Goal: Navigation & Orientation: Understand site structure

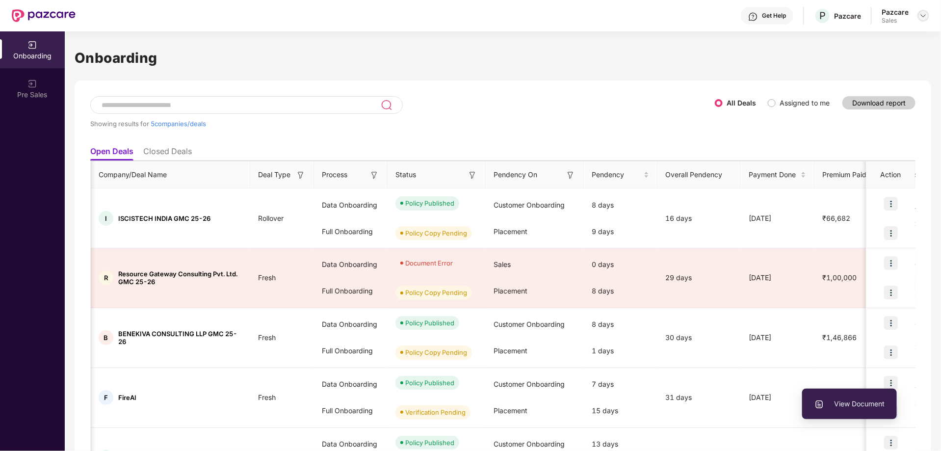
scroll to position [0, 146]
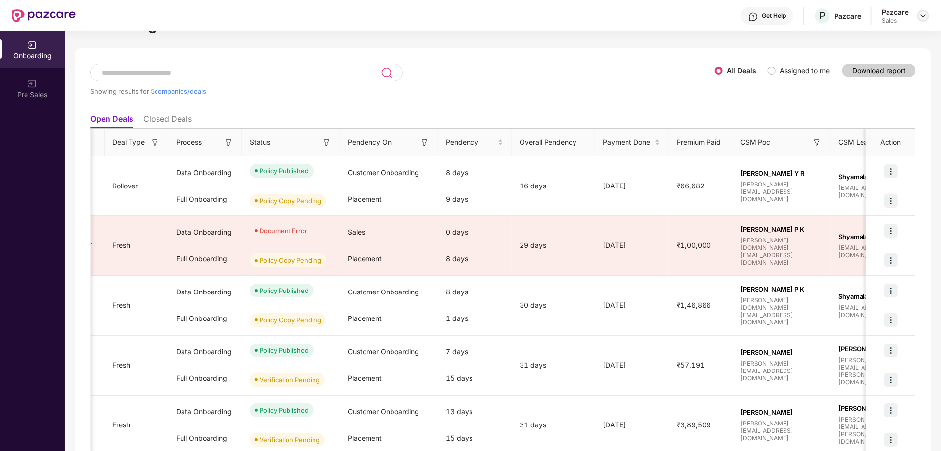
click at [923, 15] on img at bounding box center [924, 16] width 8 height 8
click at [841, 40] on div "Admin view" at bounding box center [879, 38] width 128 height 19
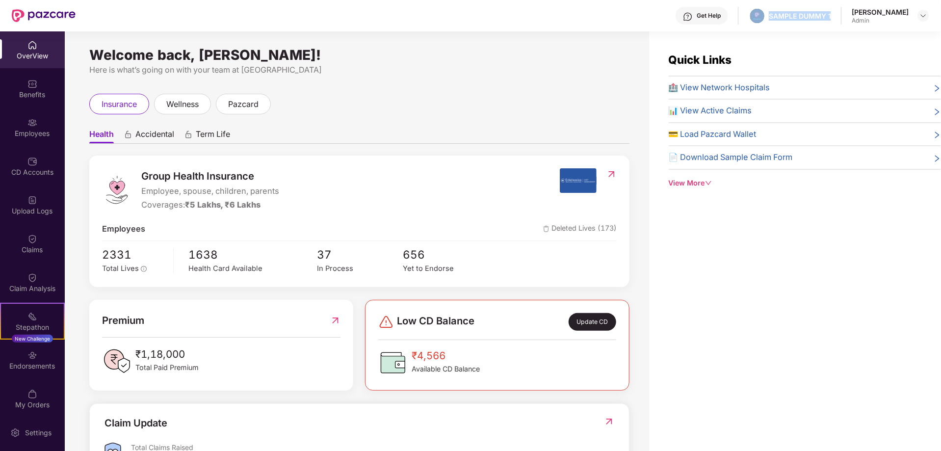
drag, startPoint x: 755, startPoint y: 16, endPoint x: 823, endPoint y: 5, distance: 69.1
click at [823, 5] on div "Get Help SAMPLE DUMMY 1 [PERSON_NAME] Shukla Admin" at bounding box center [503, 15] width 854 height 31
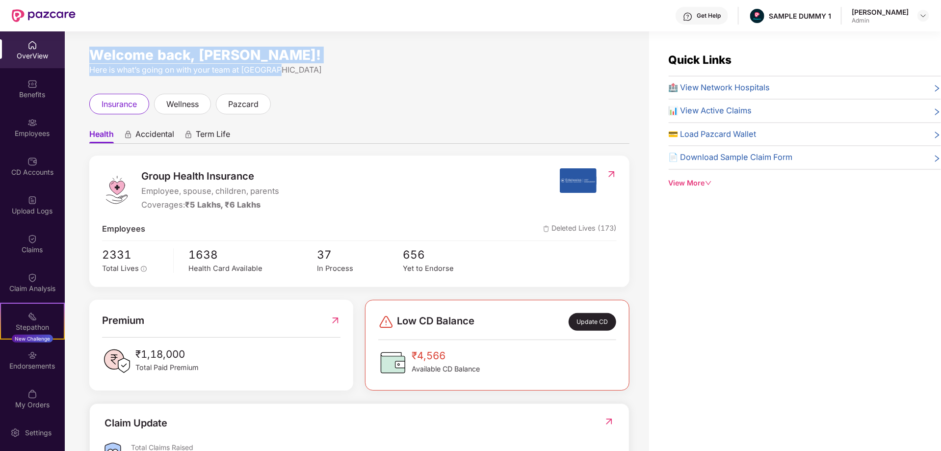
drag, startPoint x: 90, startPoint y: 55, endPoint x: 358, endPoint y: 62, distance: 268.0
click at [358, 62] on div "Welcome back, [PERSON_NAME]! Here is what’s going on with your team at [GEOGRAP…" at bounding box center [359, 63] width 540 height 25
click at [448, 62] on div "Welcome back, [PERSON_NAME]! Here is what’s going on with your team at [GEOGRAP…" at bounding box center [359, 63] width 540 height 25
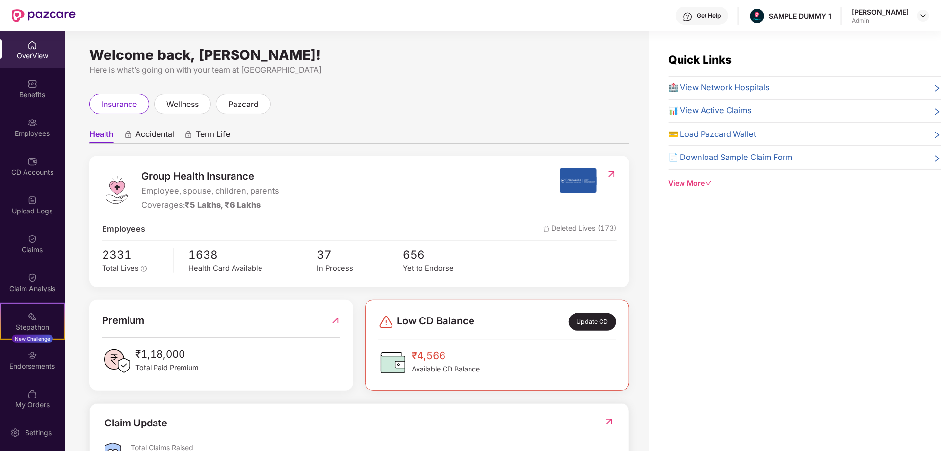
click at [146, 138] on span "Accidental" at bounding box center [154, 136] width 39 height 14
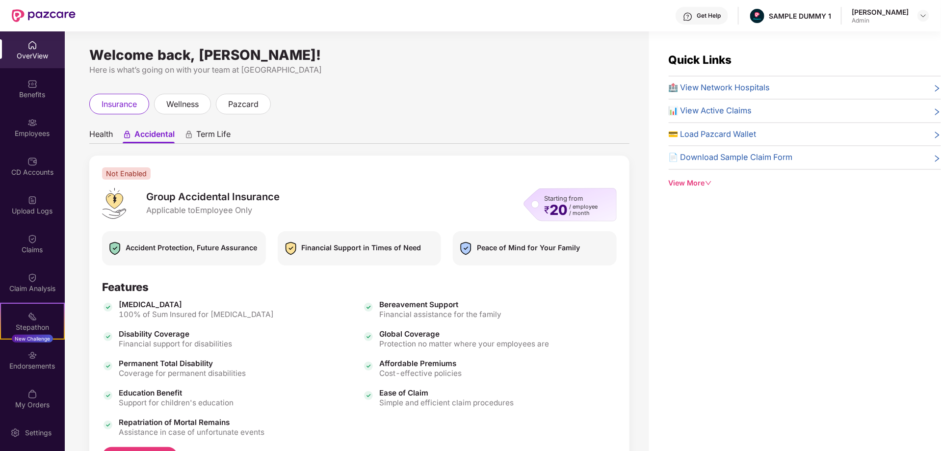
click at [209, 133] on span "Term Life" at bounding box center [213, 136] width 34 height 14
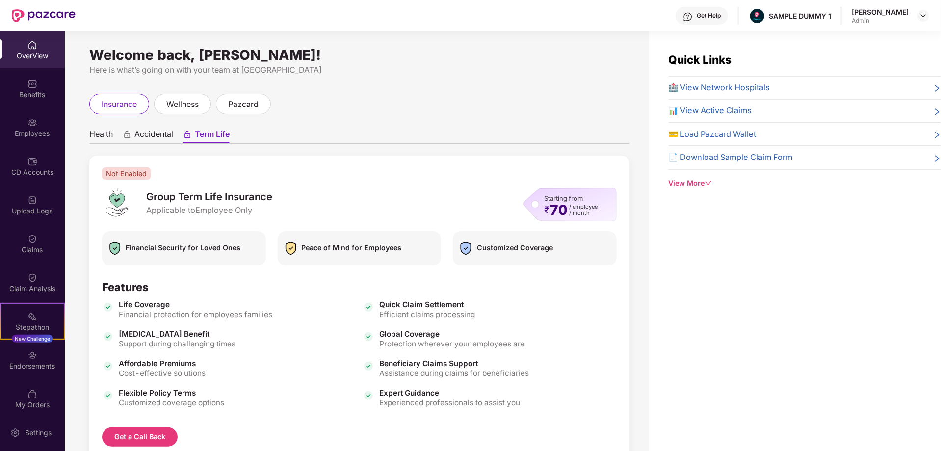
click at [106, 135] on span "Health" at bounding box center [101, 136] width 24 height 14
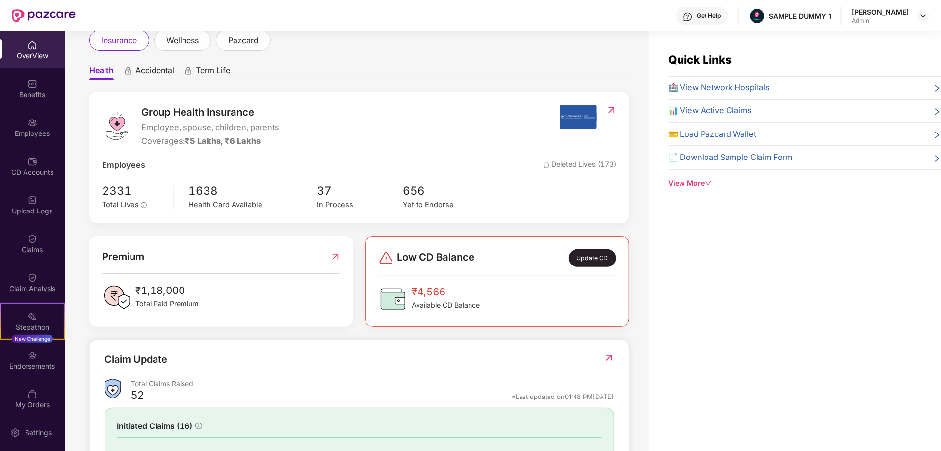
scroll to position [65, 0]
drag, startPoint x: 142, startPoint y: 141, endPoint x: 268, endPoint y: 146, distance: 126.7
click at [268, 146] on div "Coverages: ₹5 Lakhs, ₹6 Lakhs" at bounding box center [210, 140] width 138 height 13
drag, startPoint x: 141, startPoint y: 127, endPoint x: 277, endPoint y: 124, distance: 136.0
click at [277, 124] on span "Employee, spouse, children, parents" at bounding box center [210, 126] width 138 height 13
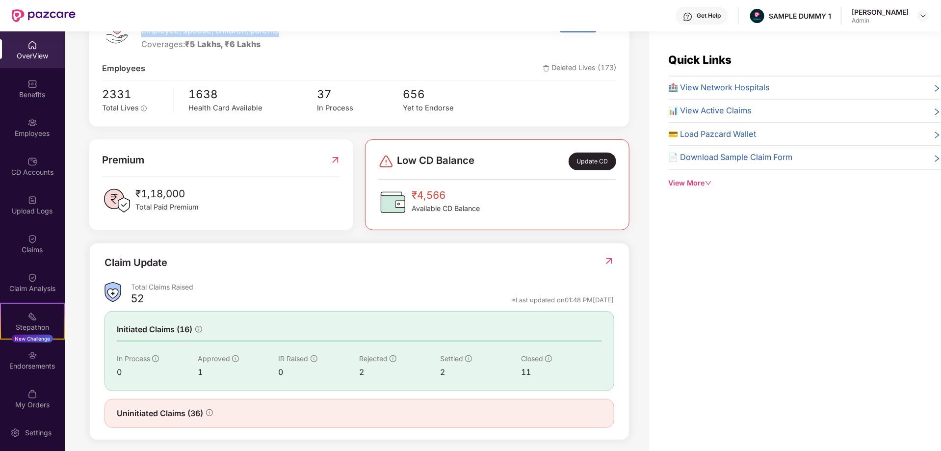
scroll to position [165, 0]
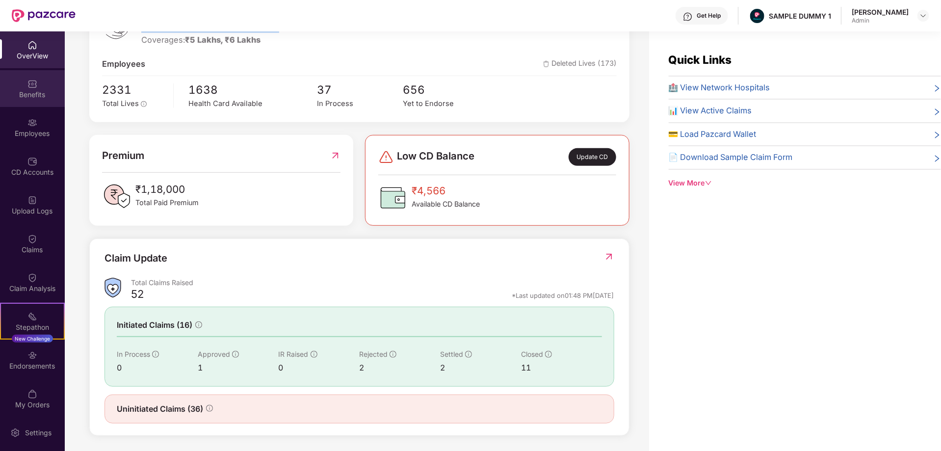
click at [32, 88] on img at bounding box center [32, 84] width 10 height 10
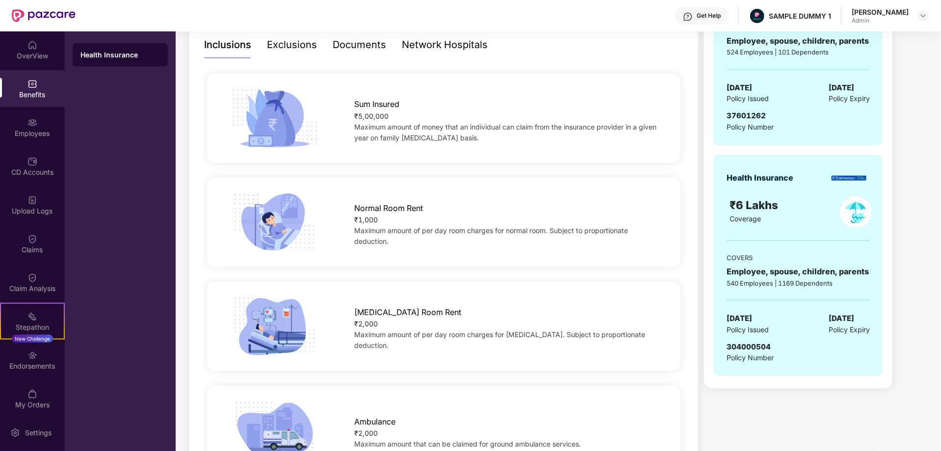
scroll to position [217, 0]
click at [294, 44] on div "Exclusions" at bounding box center [292, 44] width 50 height 15
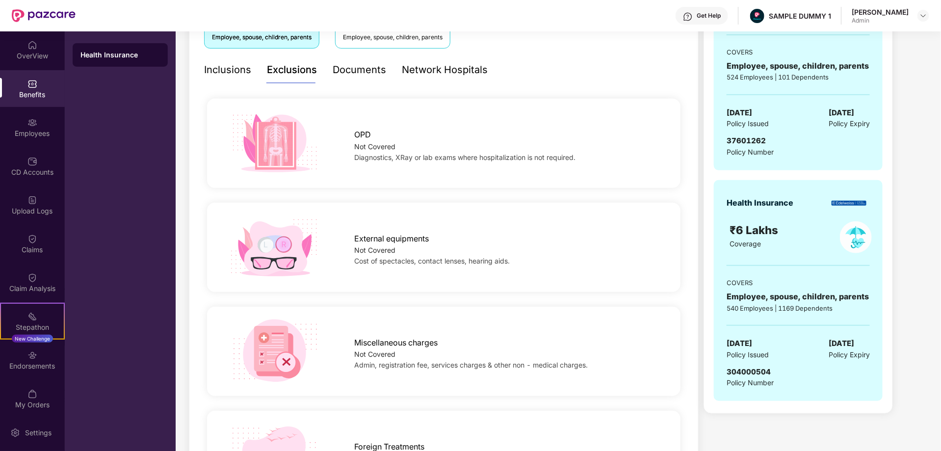
scroll to position [125, 0]
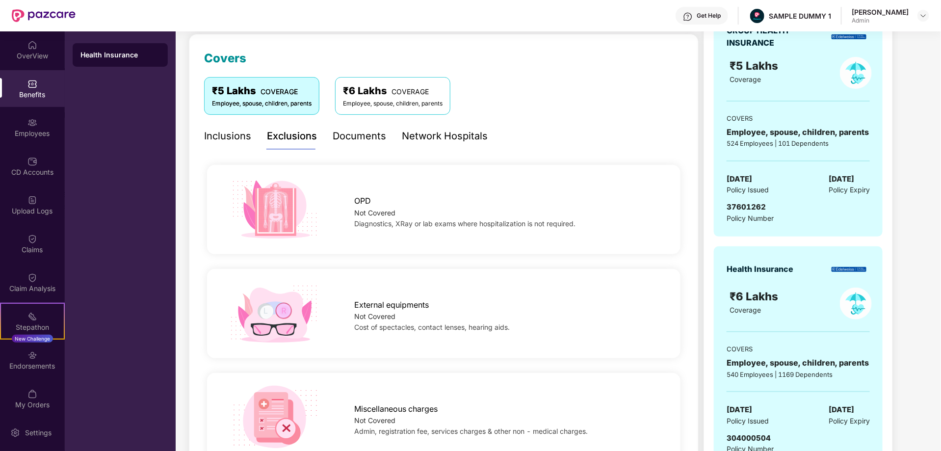
click at [358, 134] on div "Documents" at bounding box center [359, 136] width 53 height 15
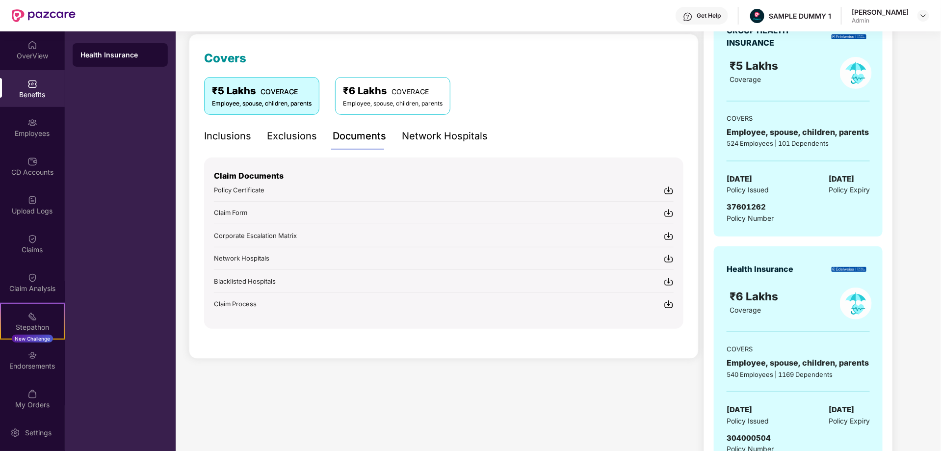
click at [446, 138] on div "Network Hospitals" at bounding box center [445, 136] width 86 height 15
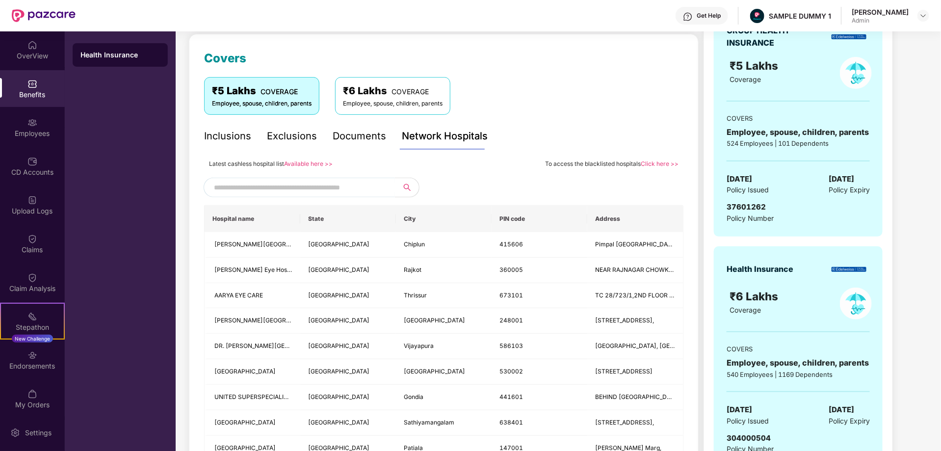
click at [289, 183] on input "text" at bounding box center [298, 187] width 168 height 15
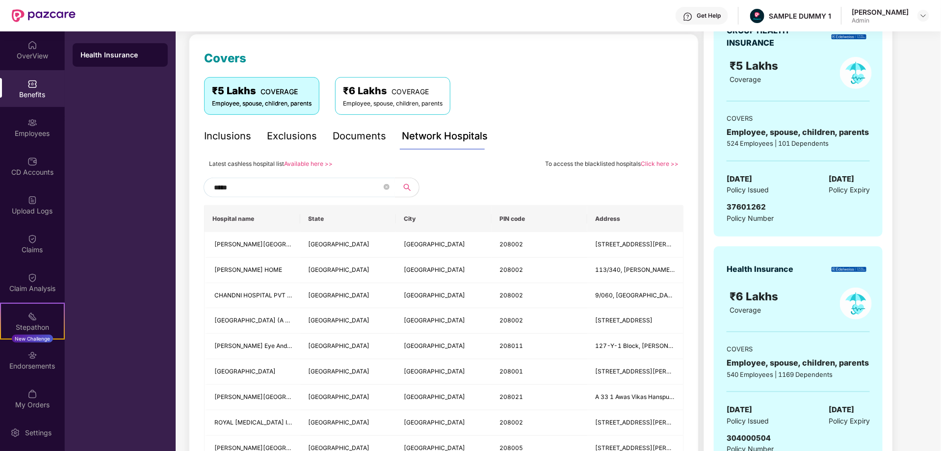
type input "******"
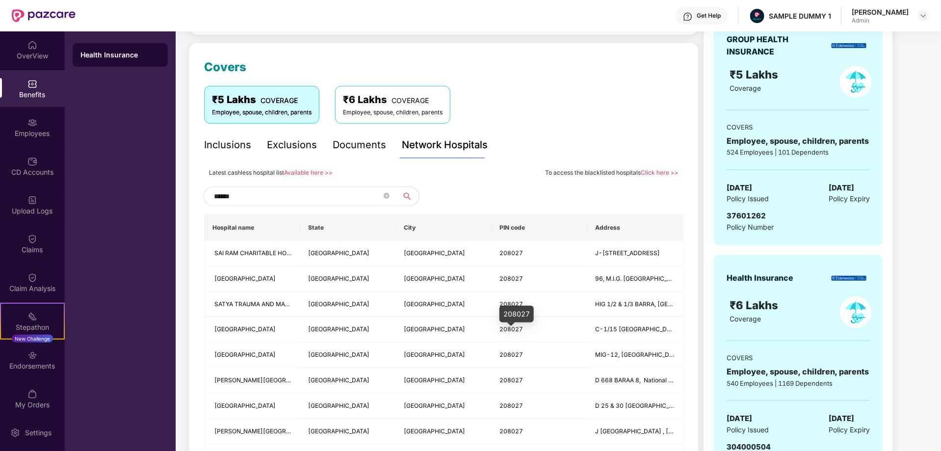
scroll to position [115, 0]
click at [389, 196] on icon "close-circle" at bounding box center [387, 197] width 6 height 6
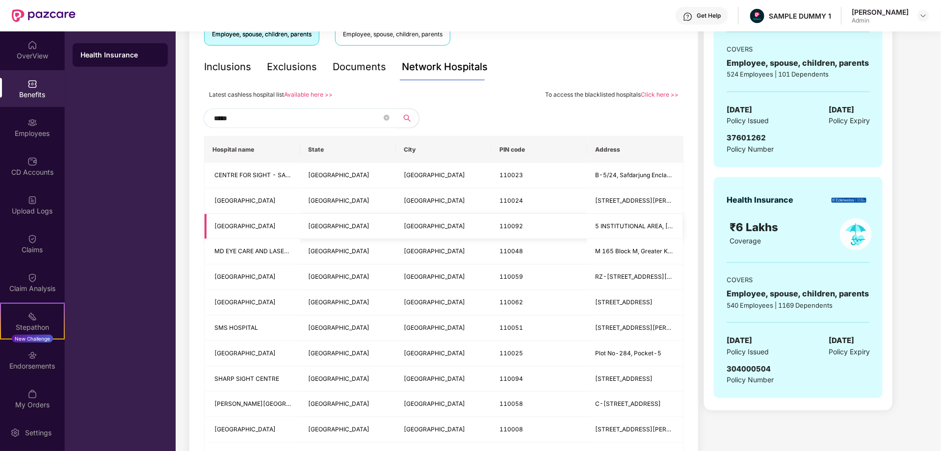
scroll to position [194, 0]
type input "*****"
click at [33, 133] on div "Employees" at bounding box center [32, 134] width 65 height 10
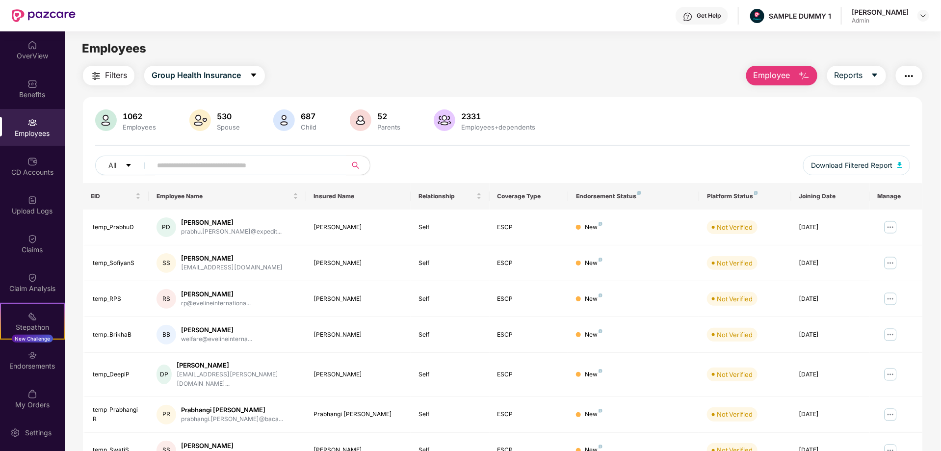
click at [776, 72] on span "Employee" at bounding box center [772, 75] width 37 height 12
click at [34, 428] on div "Settings" at bounding box center [38, 433] width 32 height 10
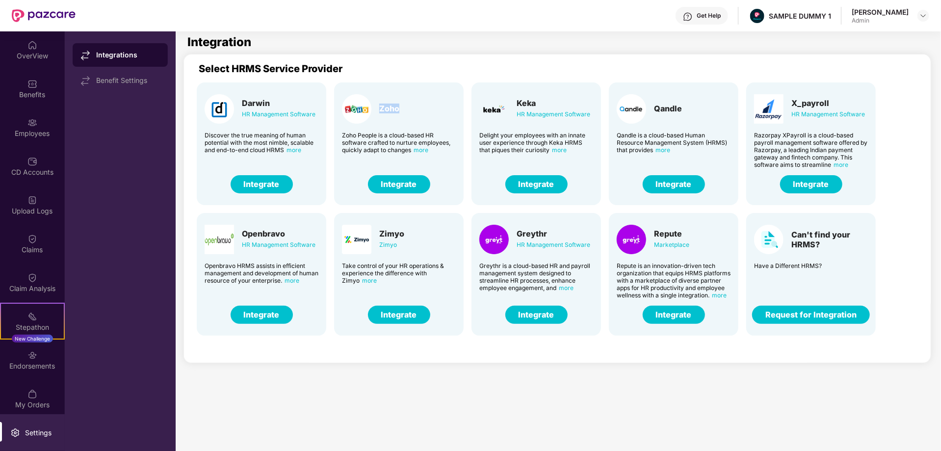
drag, startPoint x: 403, startPoint y: 109, endPoint x: 377, endPoint y: 106, distance: 26.6
click at [377, 106] on div "Zoho" at bounding box center [399, 108] width 114 height 29
click at [405, 185] on button "Integrate" at bounding box center [399, 184] width 62 height 18
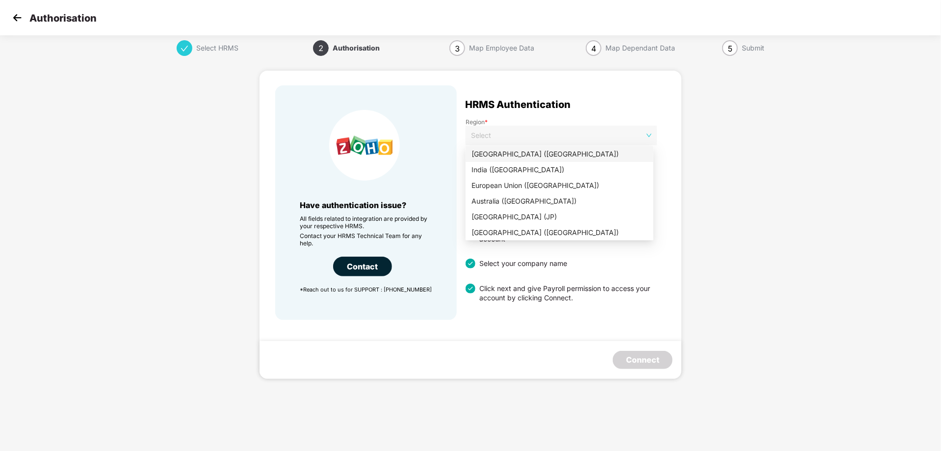
click at [611, 132] on span "Select" at bounding box center [561, 135] width 181 height 15
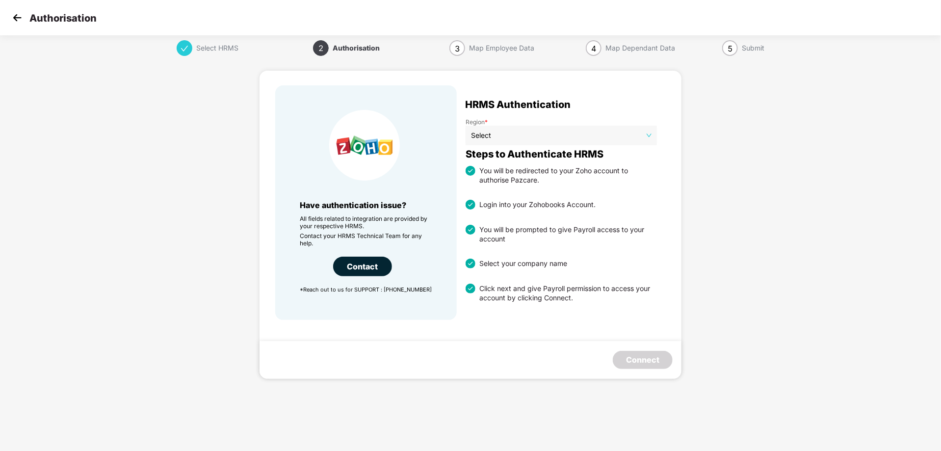
click at [21, 18] on img at bounding box center [17, 17] width 15 height 15
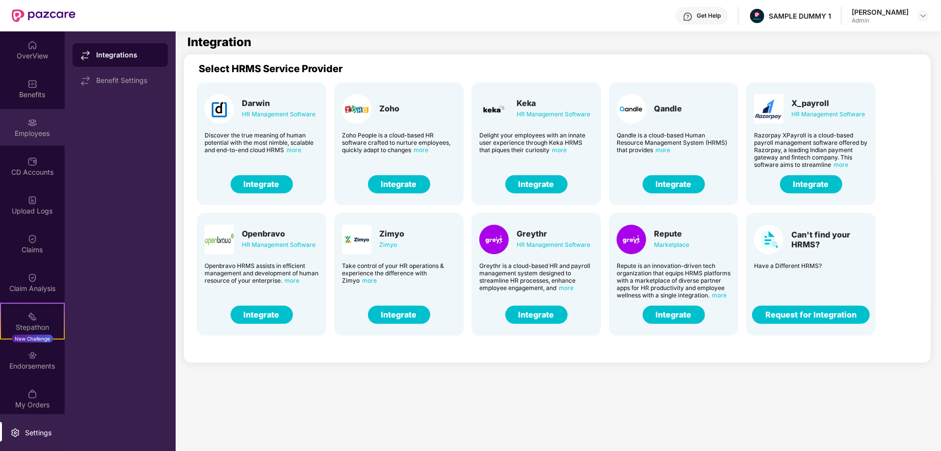
click at [29, 129] on div "Employees" at bounding box center [32, 134] width 65 height 10
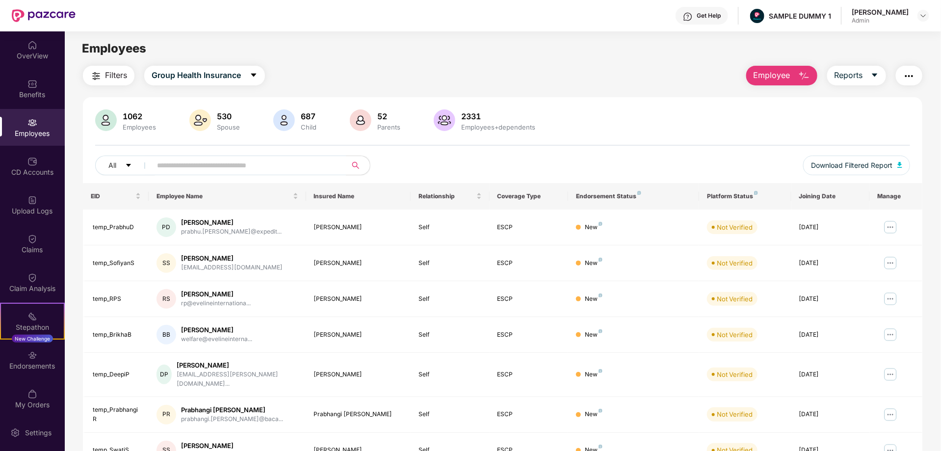
click at [911, 75] on img "button" at bounding box center [910, 76] width 12 height 12
click at [33, 167] on div "CD Accounts" at bounding box center [32, 172] width 65 height 10
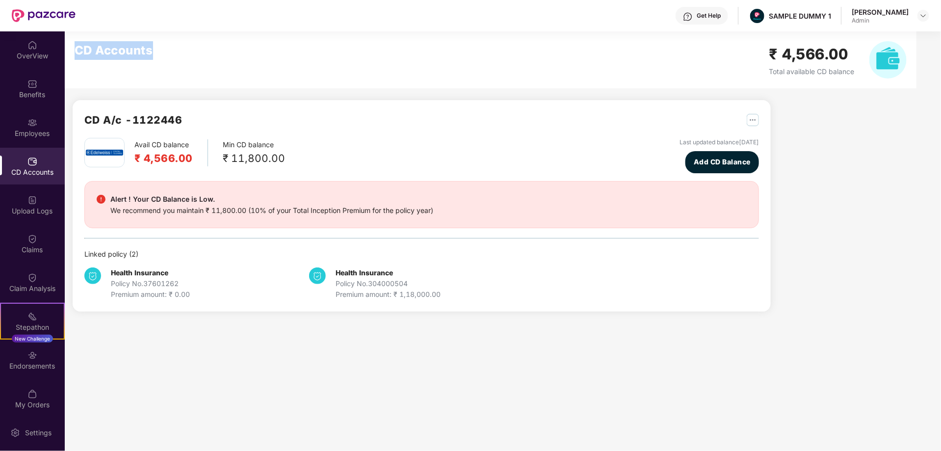
drag, startPoint x: 74, startPoint y: 50, endPoint x: 159, endPoint y: 56, distance: 85.6
click at [159, 56] on div "CD Accounts ₹ 4,566.00 Total available CD balance" at bounding box center [491, 59] width 852 height 57
click at [25, 242] on div "Claims" at bounding box center [32, 243] width 65 height 37
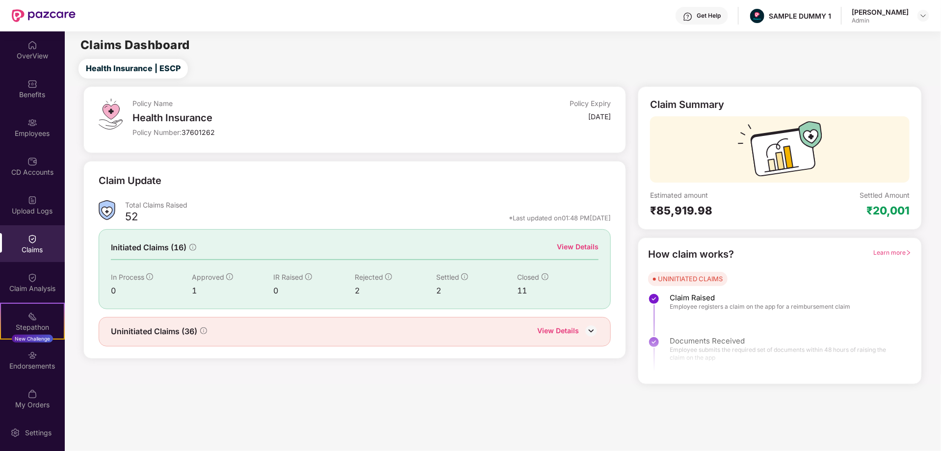
click at [569, 243] on div "View Details" at bounding box center [578, 246] width 42 height 11
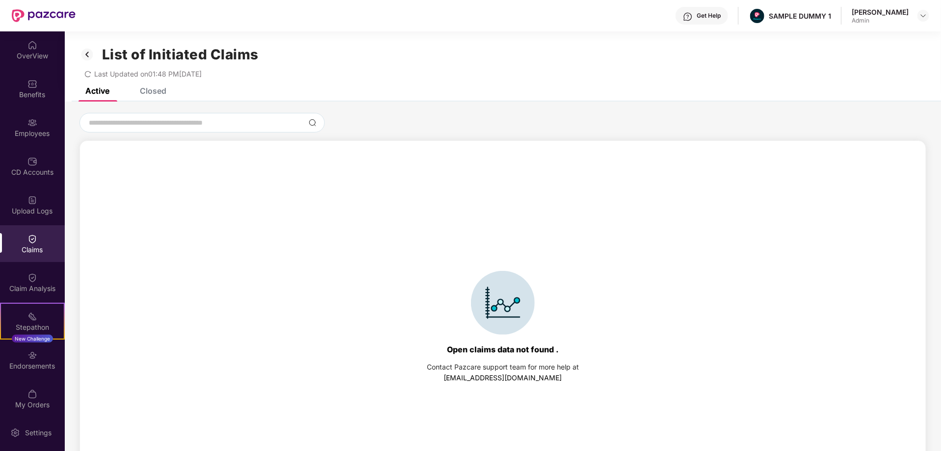
click at [158, 94] on div "Closed" at bounding box center [153, 91] width 27 height 10
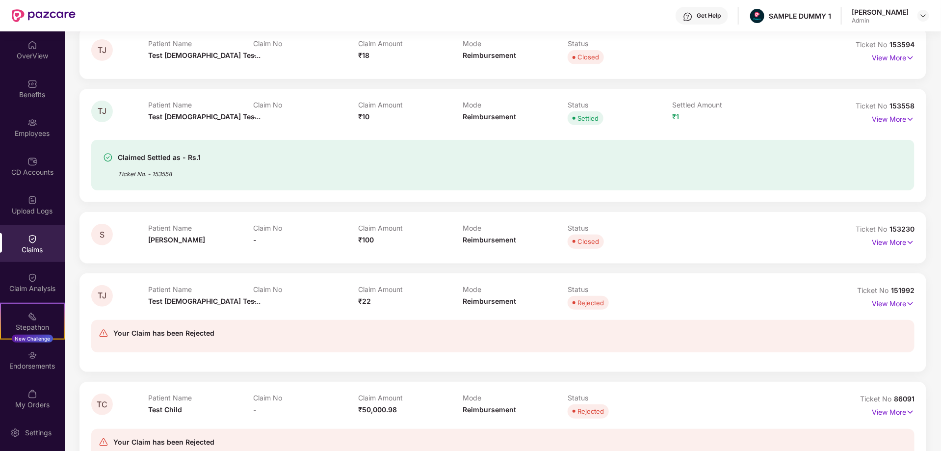
scroll to position [174, 0]
drag, startPoint x: 463, startPoint y: 103, endPoint x: 519, endPoint y: 119, distance: 57.8
click at [519, 119] on div "Mode Reimbursement" at bounding box center [515, 113] width 105 height 27
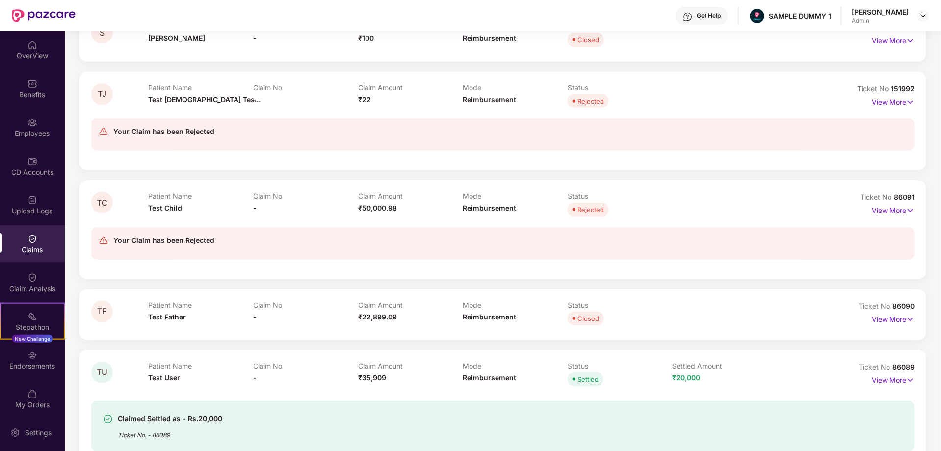
scroll to position [376, 0]
click at [38, 288] on div "Claim Analysis" at bounding box center [32, 289] width 65 height 10
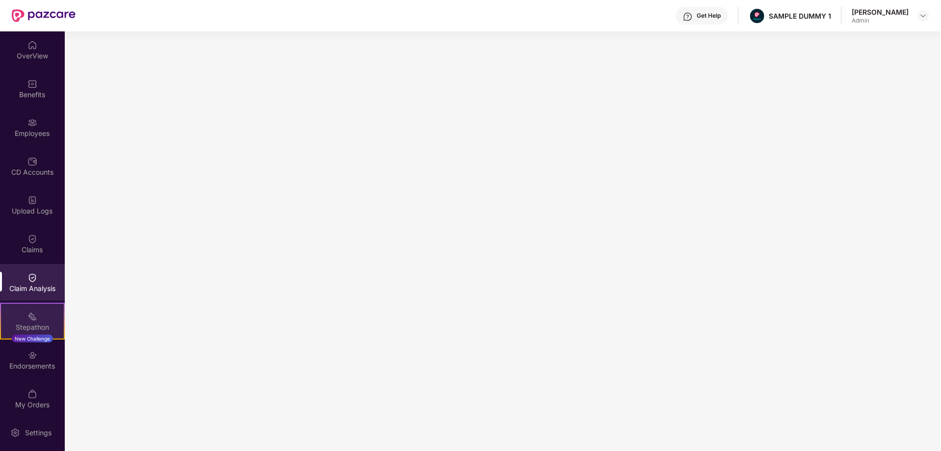
click at [31, 323] on div "Stepathon" at bounding box center [32, 327] width 63 height 10
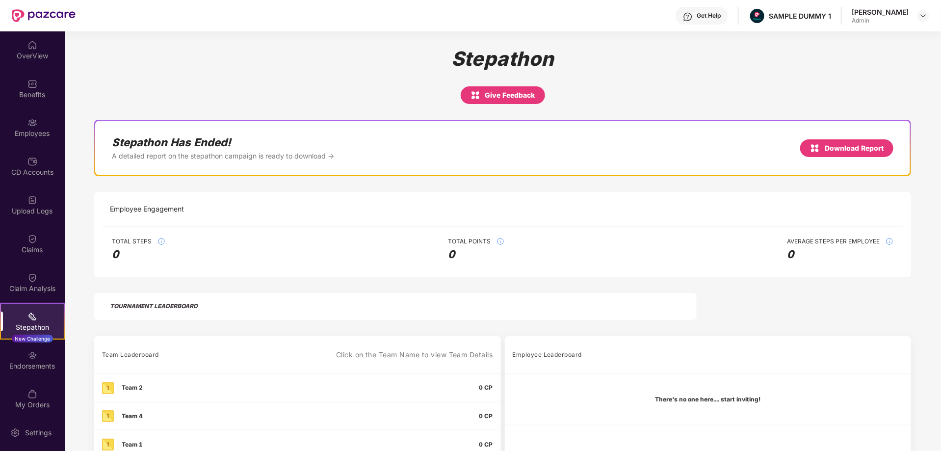
click at [697, 18] on div "Get Help" at bounding box center [709, 16] width 24 height 8
